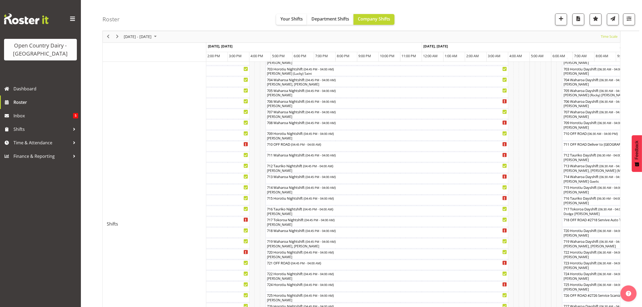
scroll to position [135, 0]
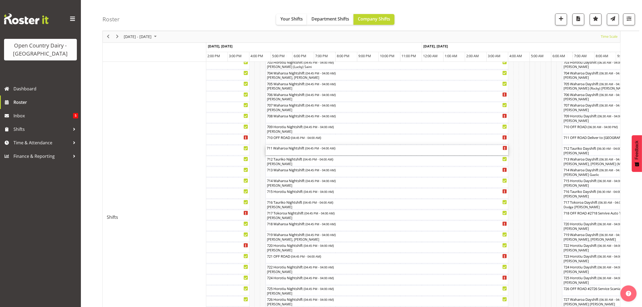
click at [281, 150] on div "711 Waharoa Nightshift ( 04:45 PM - 04:00 AM )" at bounding box center [387, 147] width 240 height 5
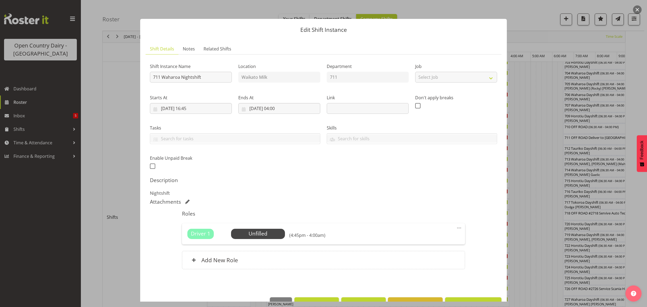
click at [636, 9] on button "button" at bounding box center [637, 9] width 9 height 9
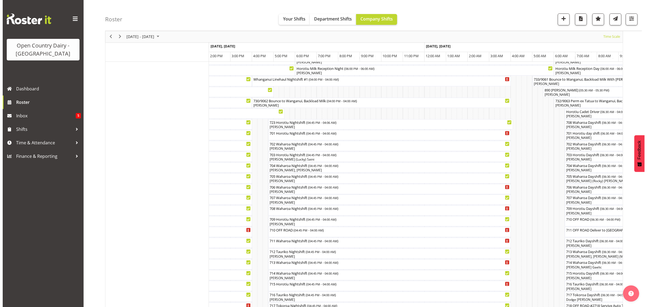
scroll to position [34, 0]
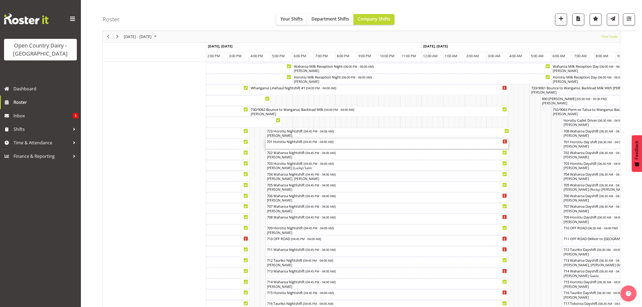
click at [301, 143] on div "701 Horotiu Nightshift ( 04:45 PM - 04:00 AM )" at bounding box center [387, 141] width 240 height 5
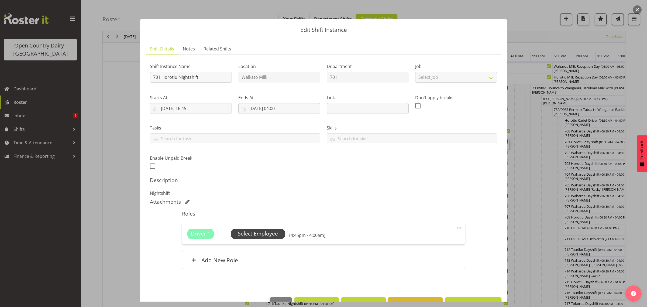
click at [262, 232] on span "Select Employee" at bounding box center [258, 234] width 40 height 8
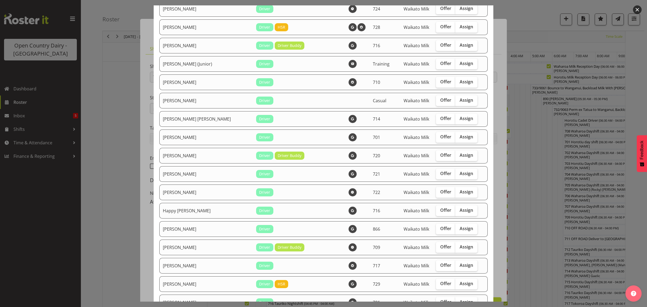
scroll to position [236, 0]
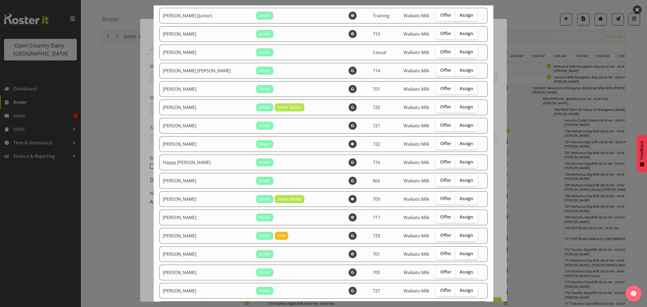
click at [455, 254] on label "Assign" at bounding box center [466, 254] width 22 height 11
click at [455, 254] on input "Assign" at bounding box center [457, 254] width 4 height 4
click at [460, 255] on span "Assign" at bounding box center [466, 253] width 13 height 5
click at [455, 255] on input "Assign" at bounding box center [457, 254] width 4 height 4
click at [460, 255] on span "Assign" at bounding box center [466, 253] width 13 height 5
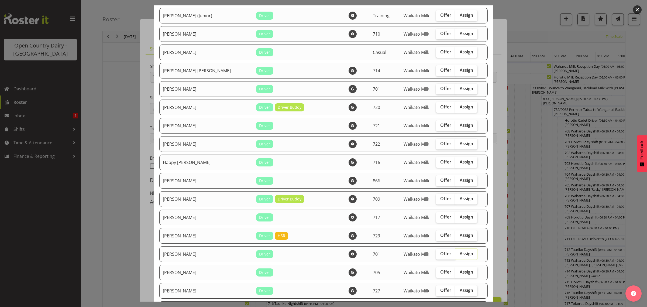
click at [455, 255] on input "Assign" at bounding box center [457, 254] width 4 height 4
checkbox input "true"
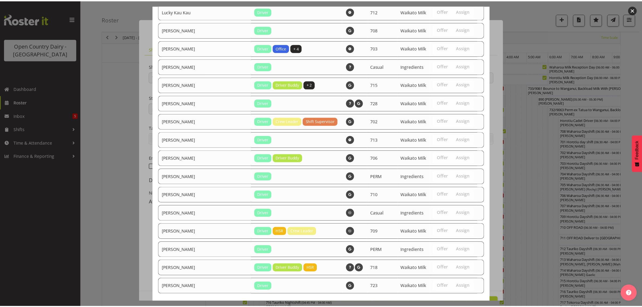
scroll to position [584, 0]
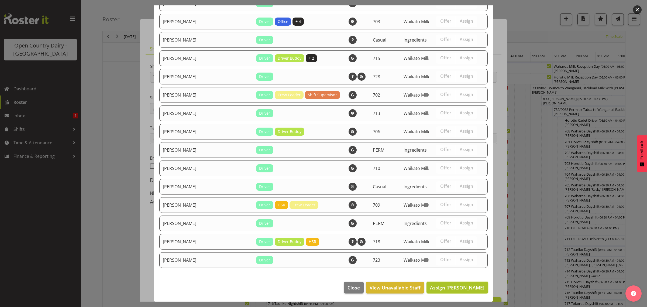
click at [450, 289] on span "Assign [PERSON_NAME]" at bounding box center [457, 287] width 54 height 6
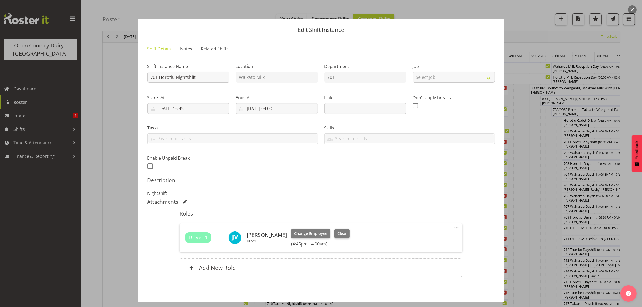
scroll to position [23, 0]
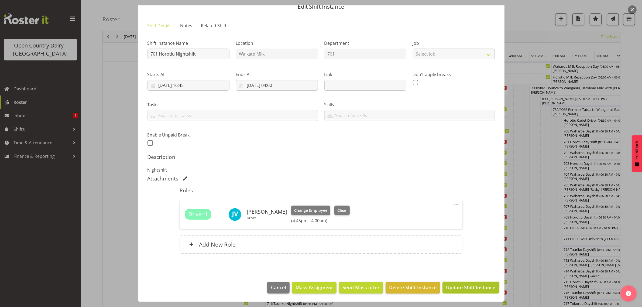
click at [467, 288] on span "Update Shift Instance" at bounding box center [470, 287] width 49 height 7
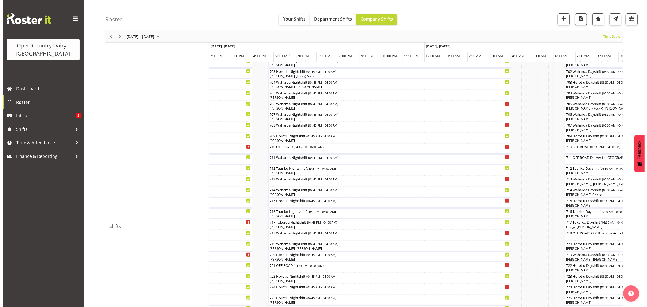
scroll to position [135, 0]
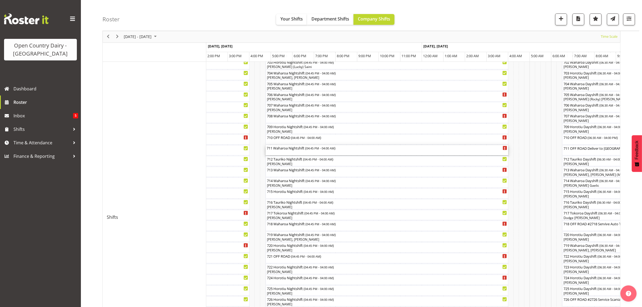
click at [292, 155] on div "711 Waharoa Nightshift ( 04:45 PM - 04:00 AM )" at bounding box center [387, 150] width 240 height 10
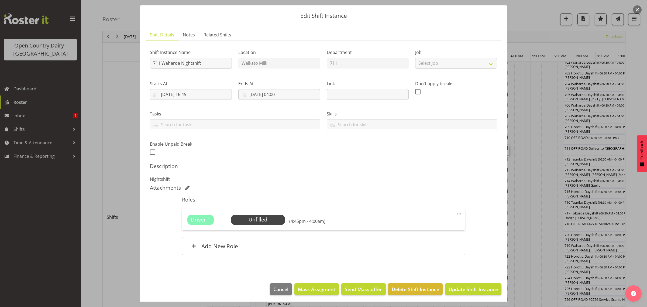
scroll to position [16, 0]
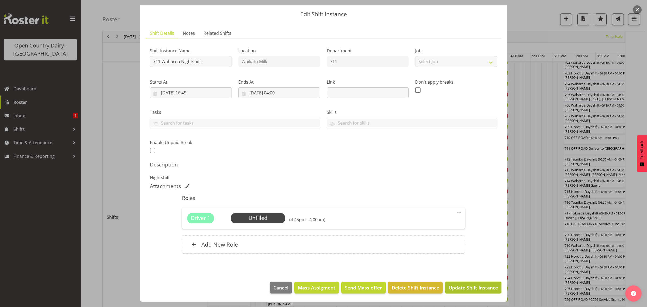
click at [469, 292] on button "Update Shift Instance" at bounding box center [473, 287] width 56 height 12
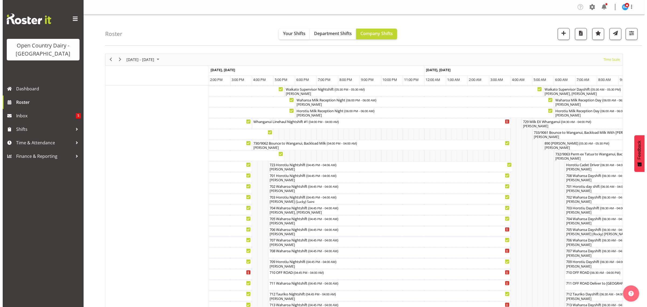
scroll to position [67, 0]
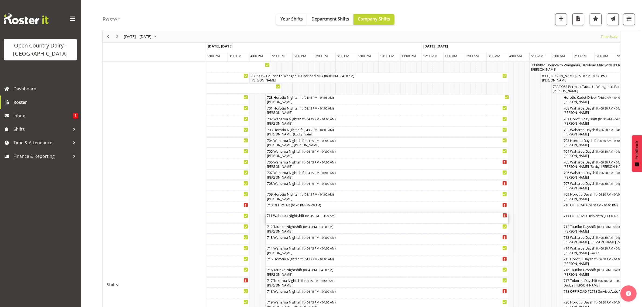
click at [289, 219] on div "711 Waharoa Nightshift ( 04:45 PM - 04:00 AM )" at bounding box center [387, 217] width 240 height 10
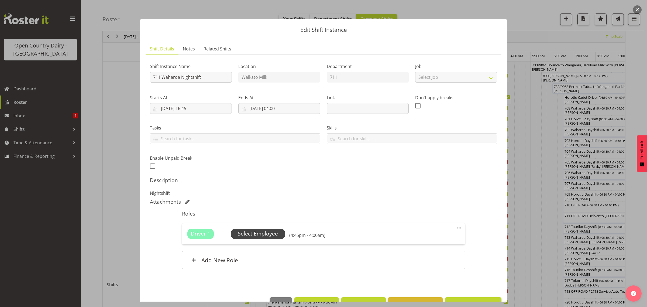
click at [267, 232] on span "Select Employee" at bounding box center [258, 234] width 40 height 8
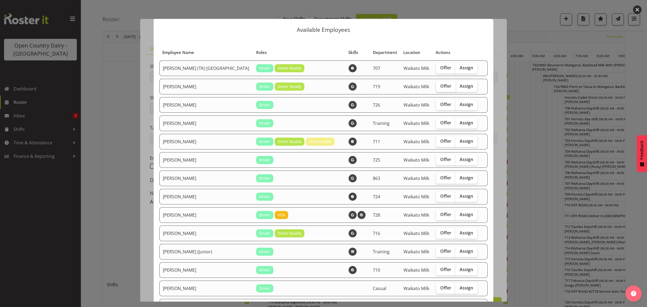
click at [436, 90] on label "Offer" at bounding box center [446, 86] width 20 height 11
click at [436, 88] on input "Offer" at bounding box center [438, 86] width 4 height 4
checkbox input "true"
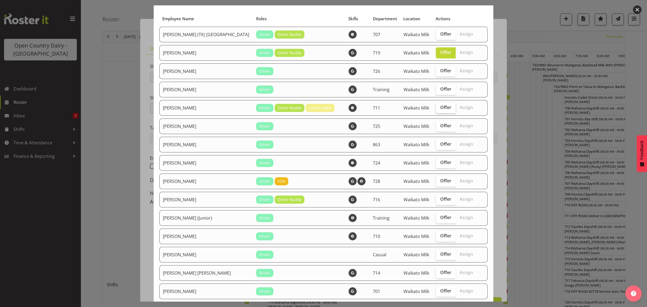
click at [440, 147] on span "Offer" at bounding box center [445, 143] width 11 height 5
click at [436, 146] on input "Offer" at bounding box center [438, 144] width 4 height 4
checkbox input "true"
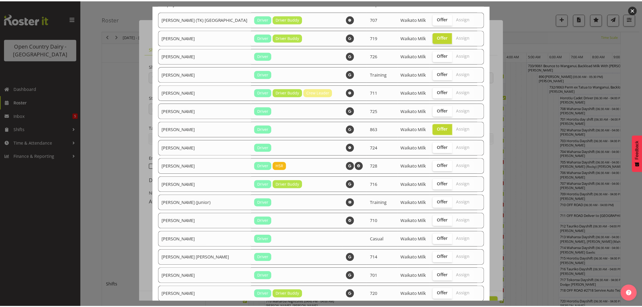
scroll to position [0, 0]
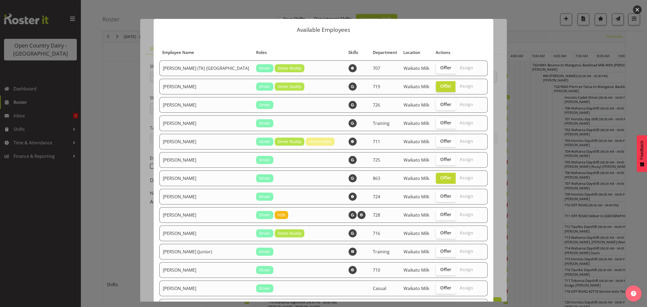
click at [636, 9] on button "button" at bounding box center [637, 9] width 9 height 9
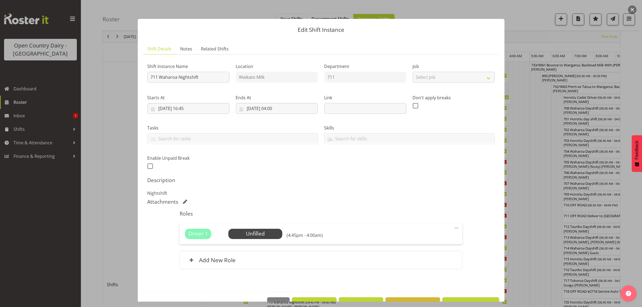
click at [629, 7] on button "button" at bounding box center [632, 9] width 9 height 9
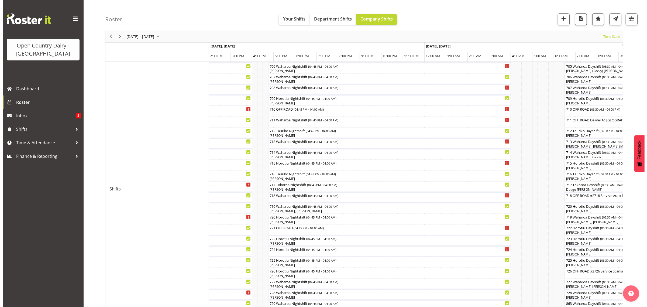
scroll to position [168, 0]
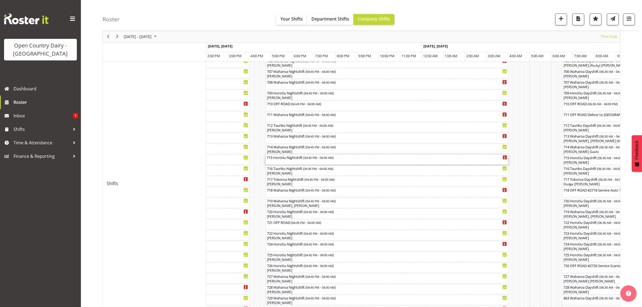
click at [277, 163] on div "715 Horotiu Nightshift ( 04:45 PM - 04:00 AM )" at bounding box center [387, 159] width 240 height 10
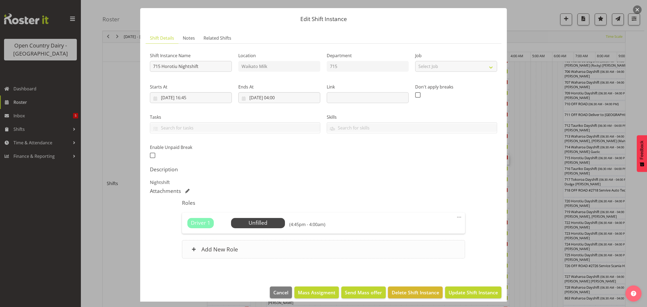
scroll to position [16, 0]
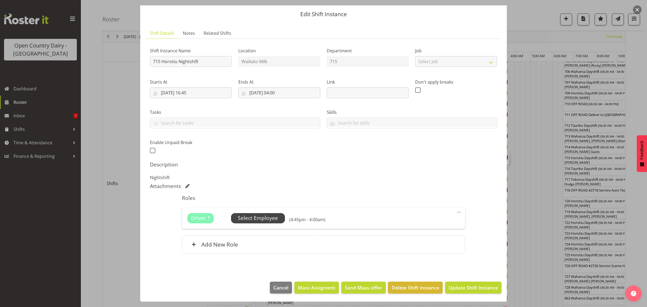
click at [256, 213] on span "Select Employee" at bounding box center [258, 218] width 54 height 10
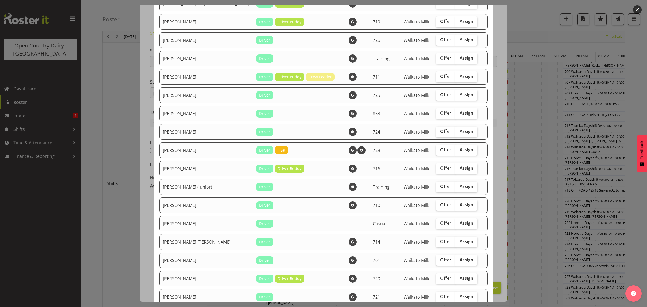
scroll to position [67, 0]
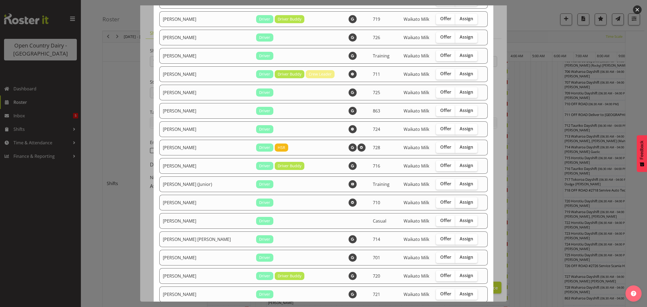
click at [460, 205] on span "Assign" at bounding box center [466, 201] width 13 height 5
click at [457, 204] on input "Assign" at bounding box center [457, 202] width 4 height 4
checkbox input "true"
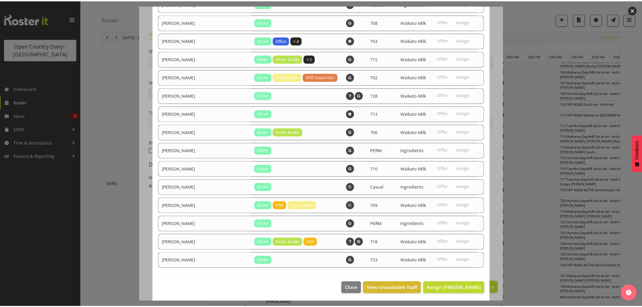
scroll to position [565, 0]
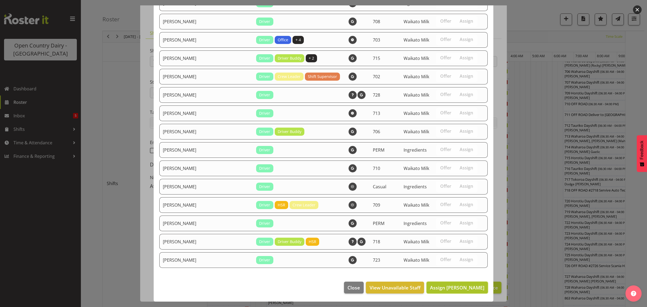
click at [455, 283] on button "Assign [PERSON_NAME]" at bounding box center [456, 287] width 61 height 12
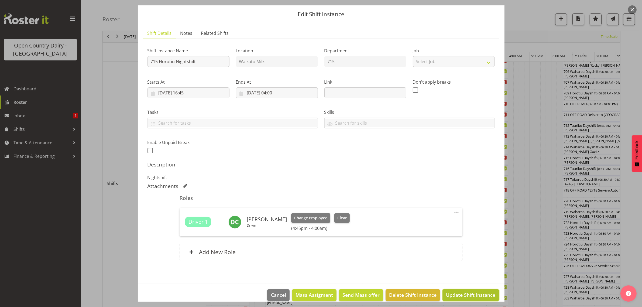
click at [458, 293] on span "Update Shift Instance" at bounding box center [470, 294] width 49 height 7
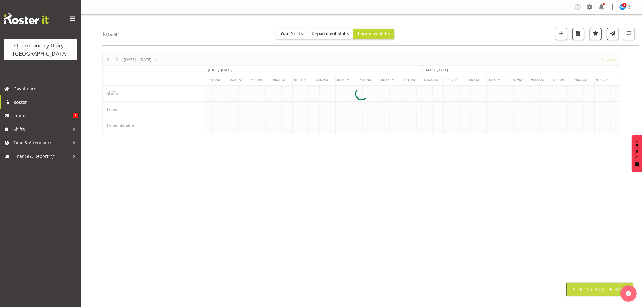
scroll to position [0, 0]
